Goal: Find contact information: Find contact information

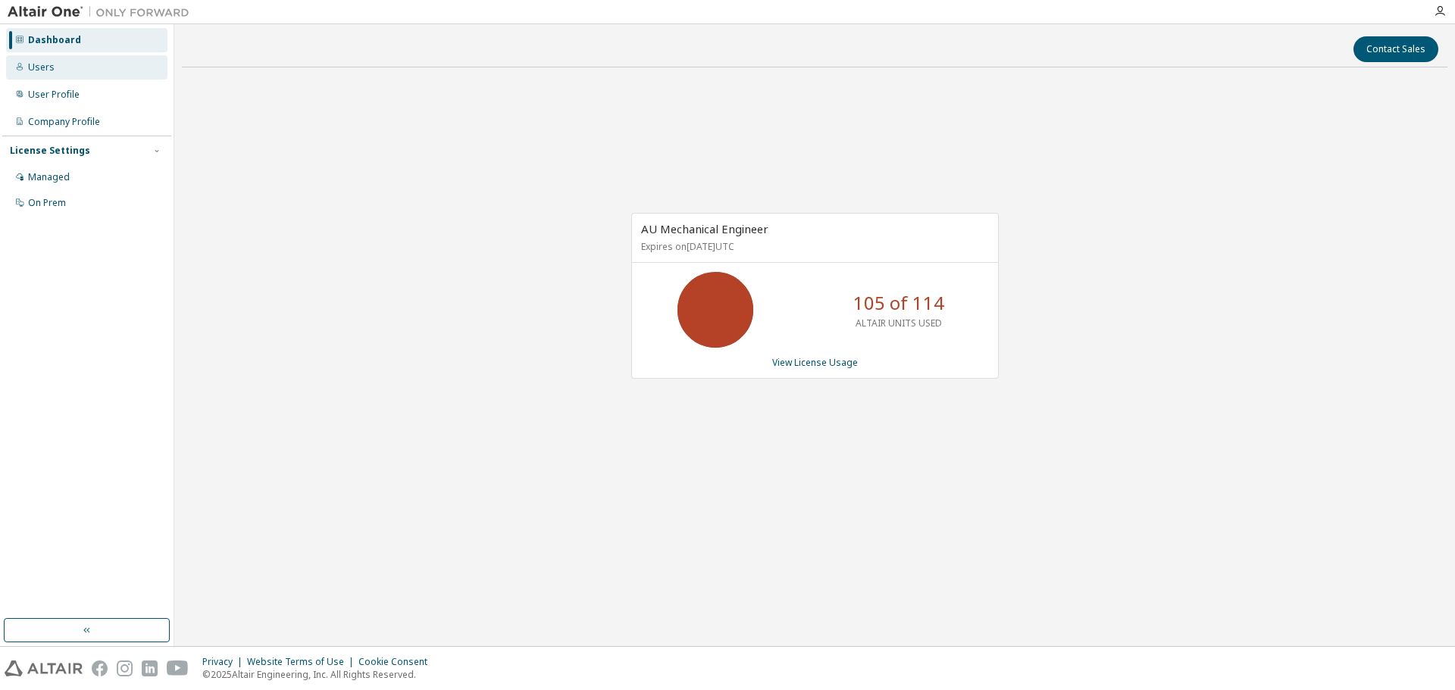
click at [46, 73] on div "Users" at bounding box center [86, 67] width 161 height 24
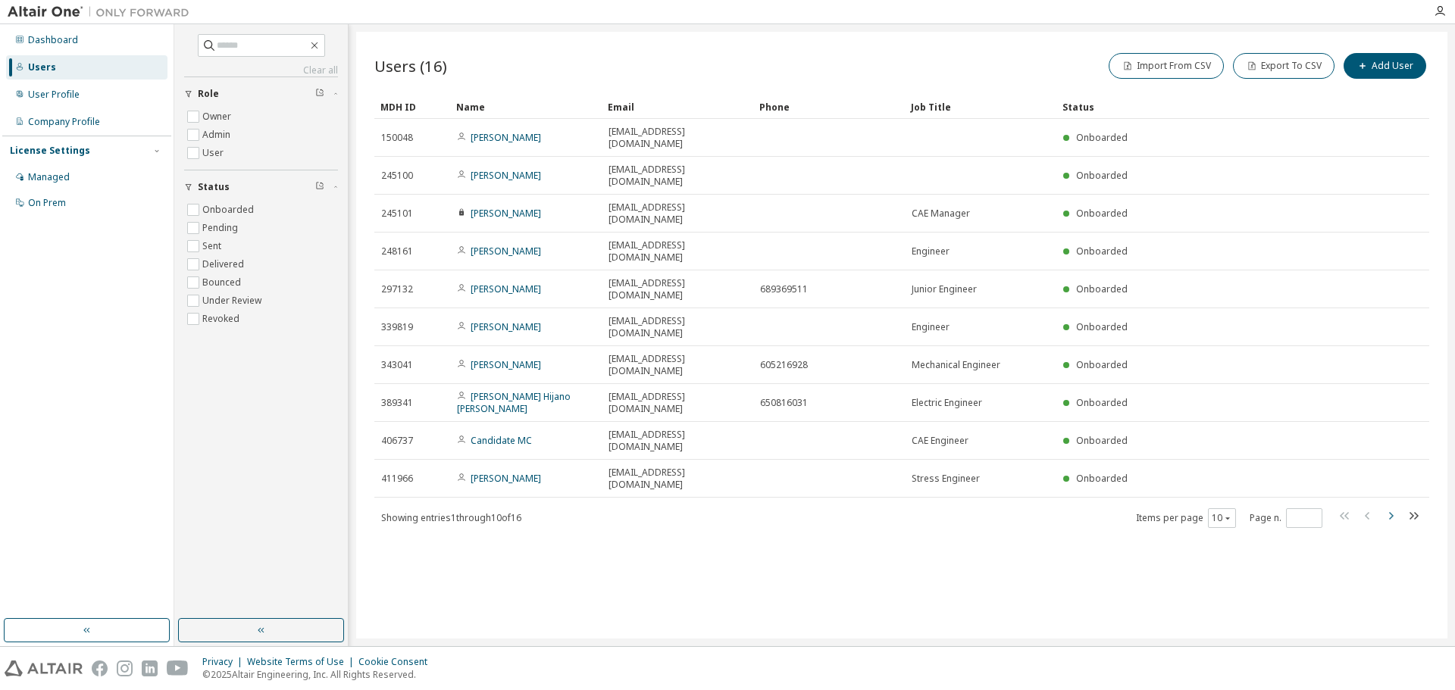
click at [1389, 507] on icon "button" at bounding box center [1390, 516] width 18 height 18
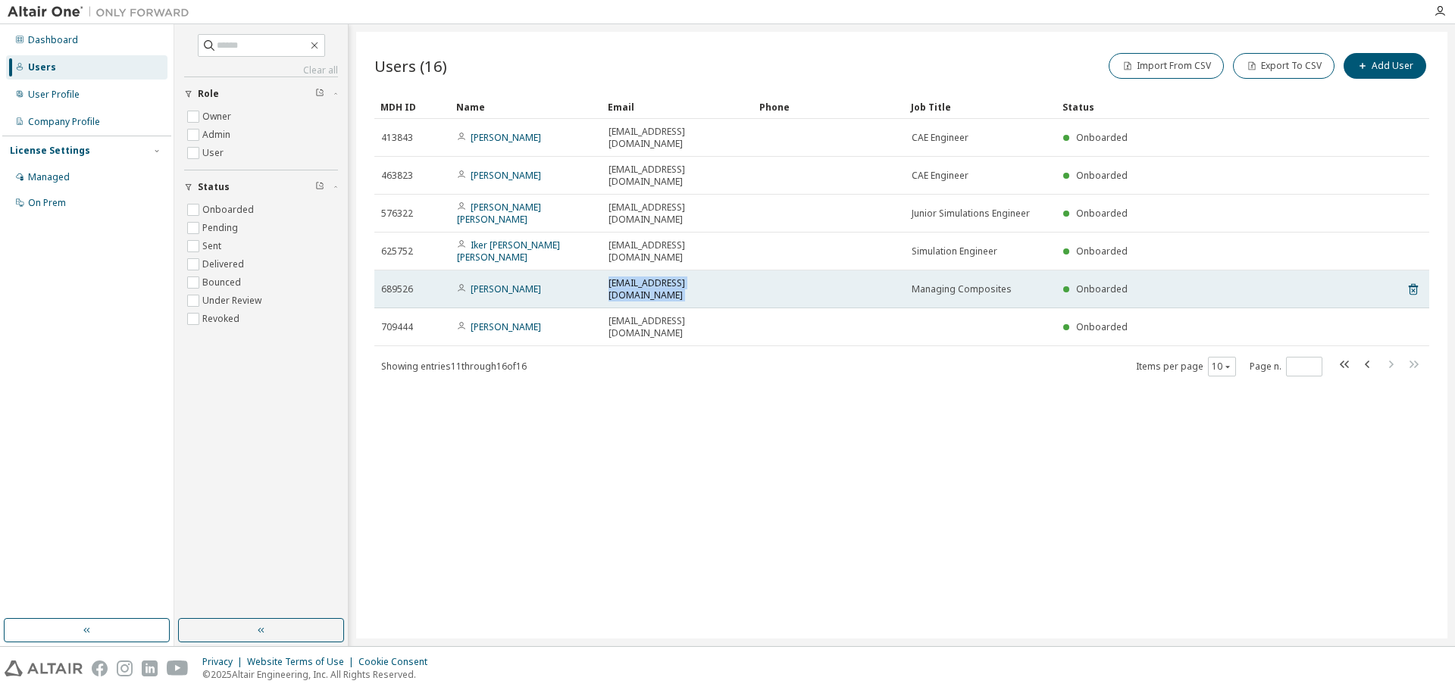
drag, startPoint x: 608, startPoint y: 234, endPoint x: 767, endPoint y: 236, distance: 159.1
click at [767, 270] on tr "689526 Enrique Miñano Peinado eminano@managingcomposites.com Managing Composite…" at bounding box center [901, 289] width 1055 height 38
click at [648, 277] on span "eminano@managingcomposites.com" at bounding box center [677, 289] width 138 height 24
drag, startPoint x: 610, startPoint y: 235, endPoint x: 644, endPoint y: 237, distance: 34.2
click at [644, 277] on span "eminano@managingcomposites.com" at bounding box center [677, 289] width 138 height 24
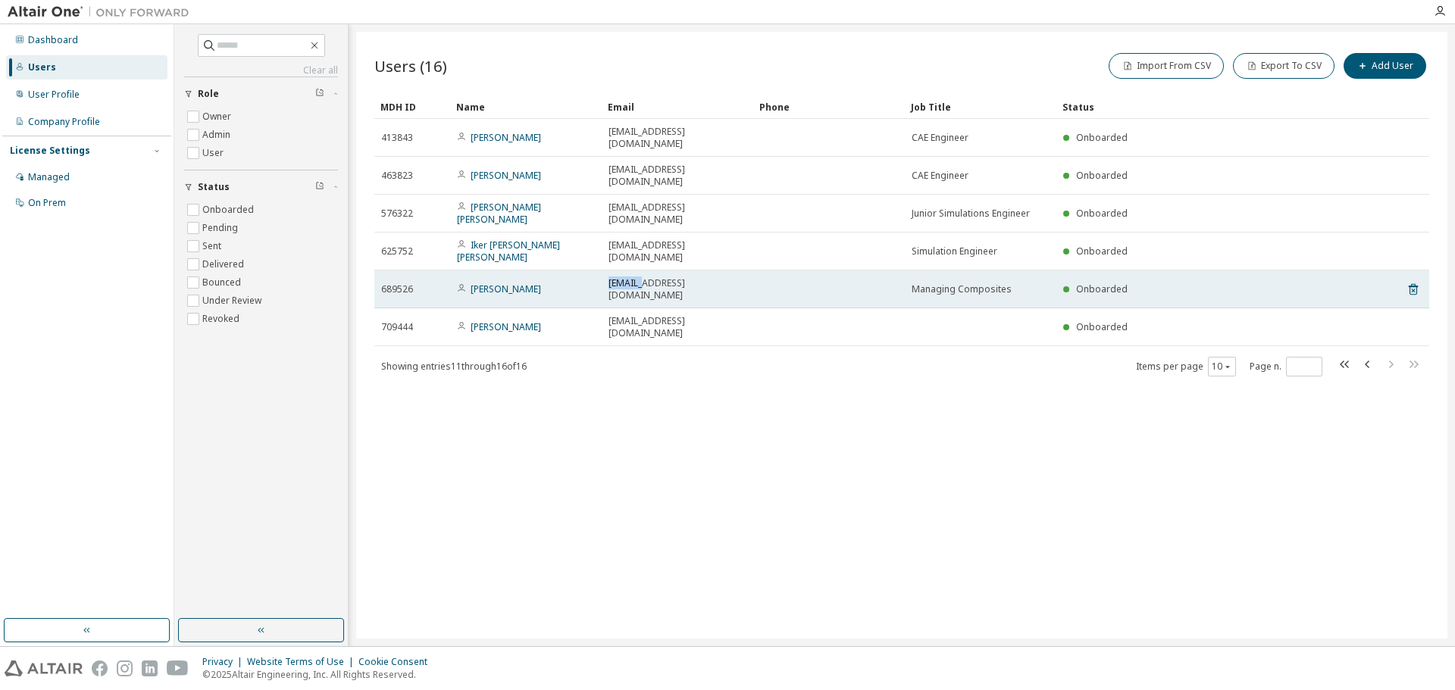
copy span "eminano"
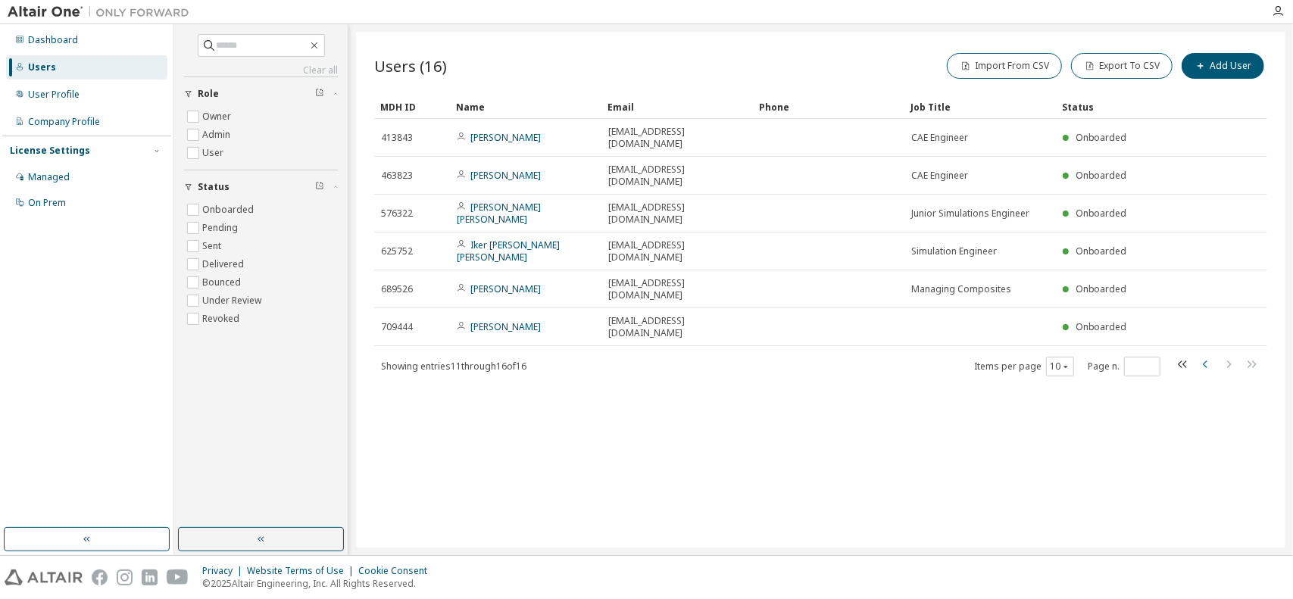
click at [1209, 355] on icon "button" at bounding box center [1206, 364] width 18 height 18
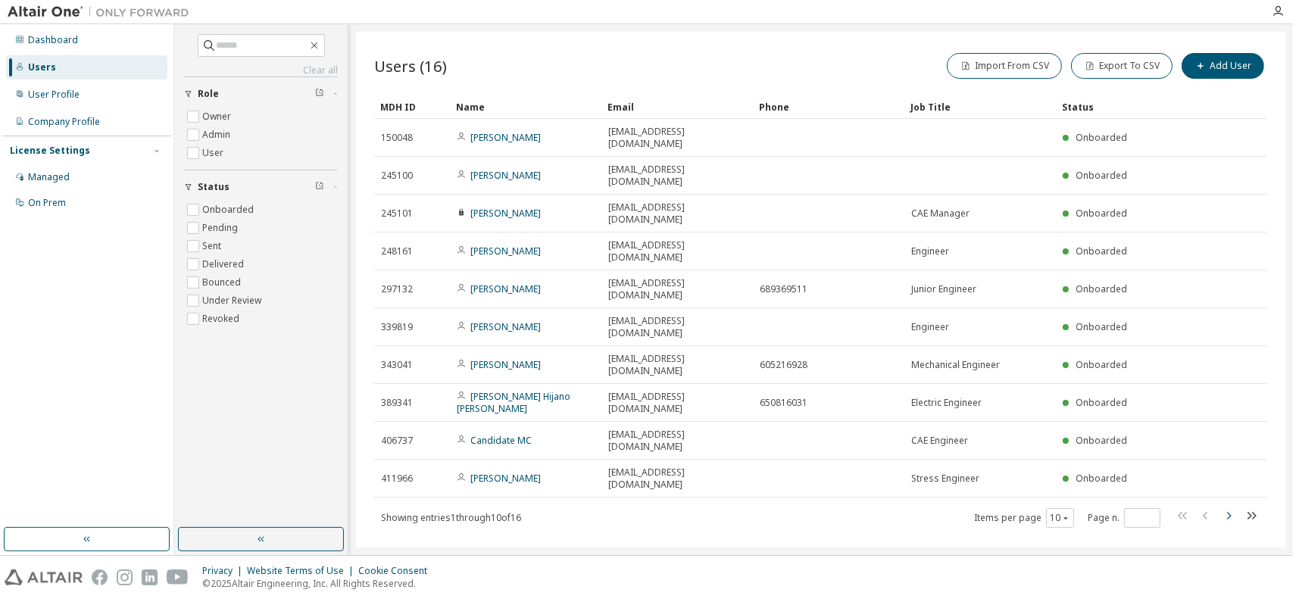
click at [1236, 507] on icon "button" at bounding box center [1229, 516] width 18 height 18
type input "*"
